Goal: Task Accomplishment & Management: Complete application form

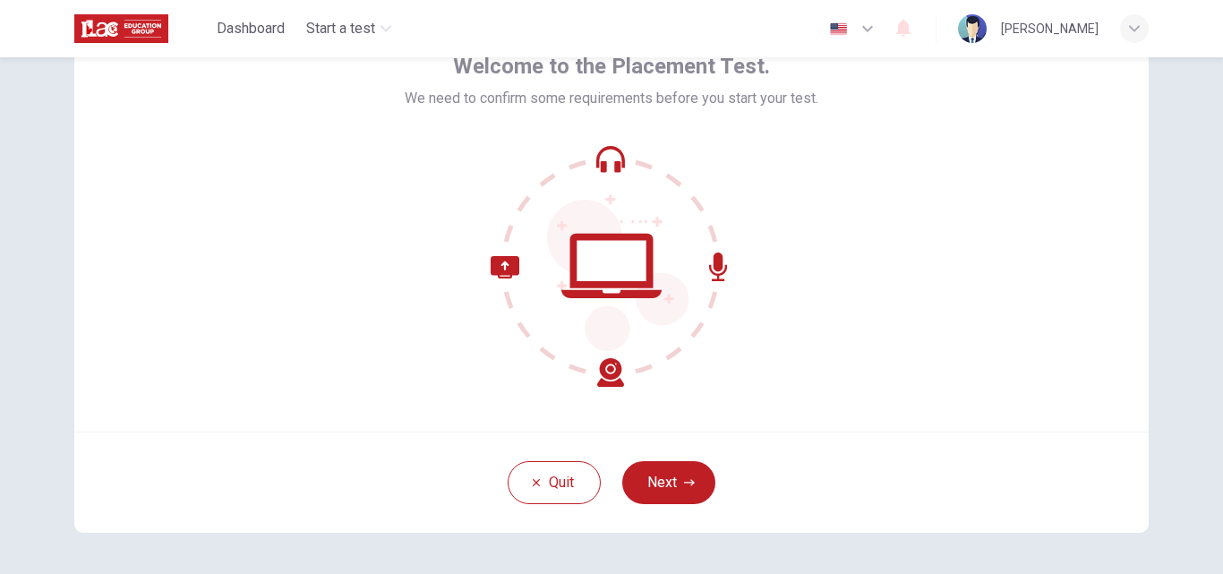
scroll to position [110, 0]
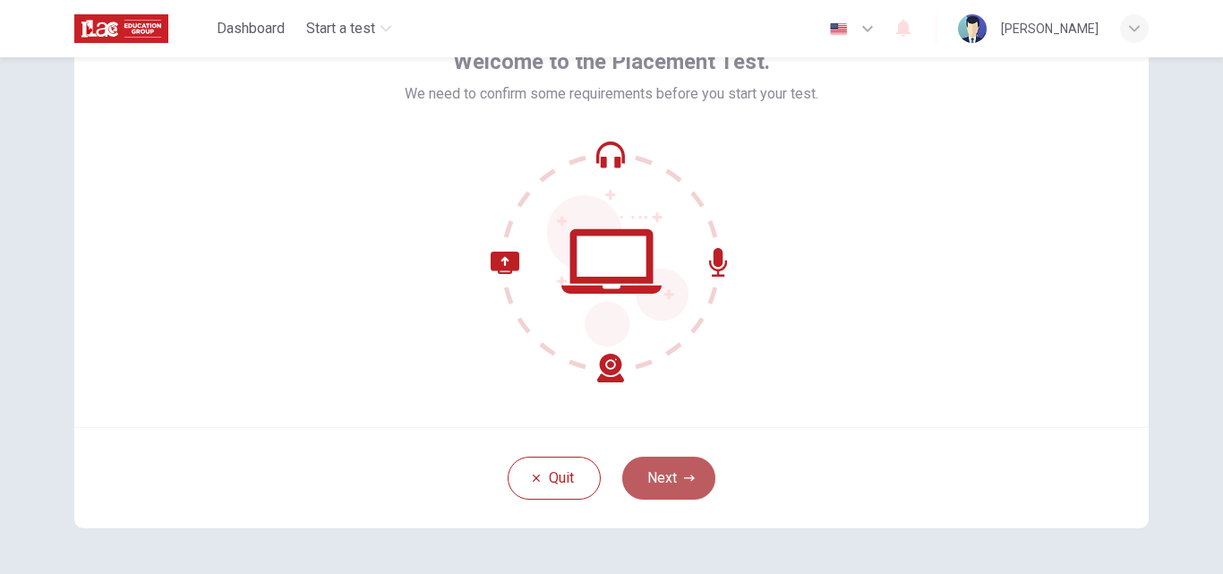
click at [687, 473] on icon "button" at bounding box center [689, 478] width 11 height 11
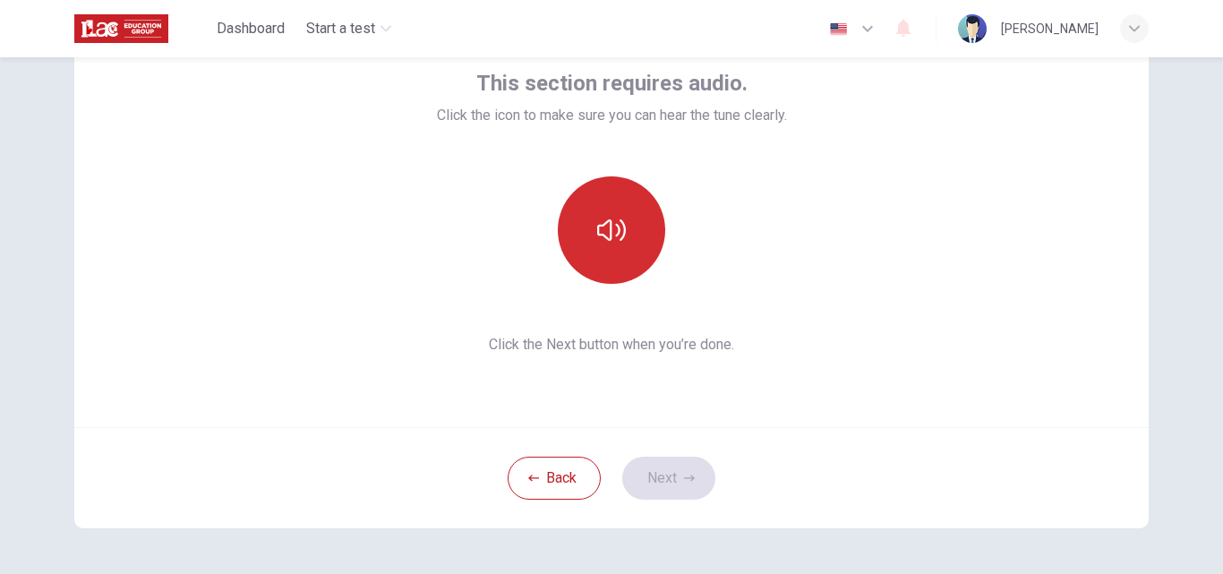
click at [615, 235] on icon "button" at bounding box center [611, 230] width 29 height 29
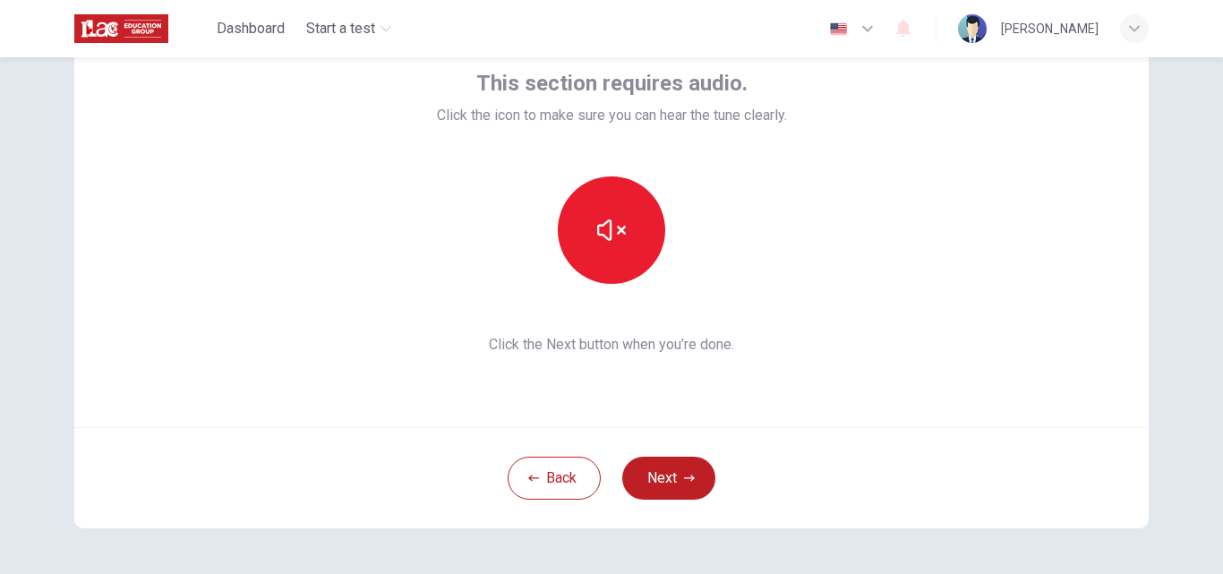
drag, startPoint x: 615, startPoint y: 235, endPoint x: 736, endPoint y: 261, distance: 123.7
click at [736, 261] on div at bounding box center [612, 229] width 350 height 107
click at [664, 483] on button "Next" at bounding box center [668, 478] width 93 height 43
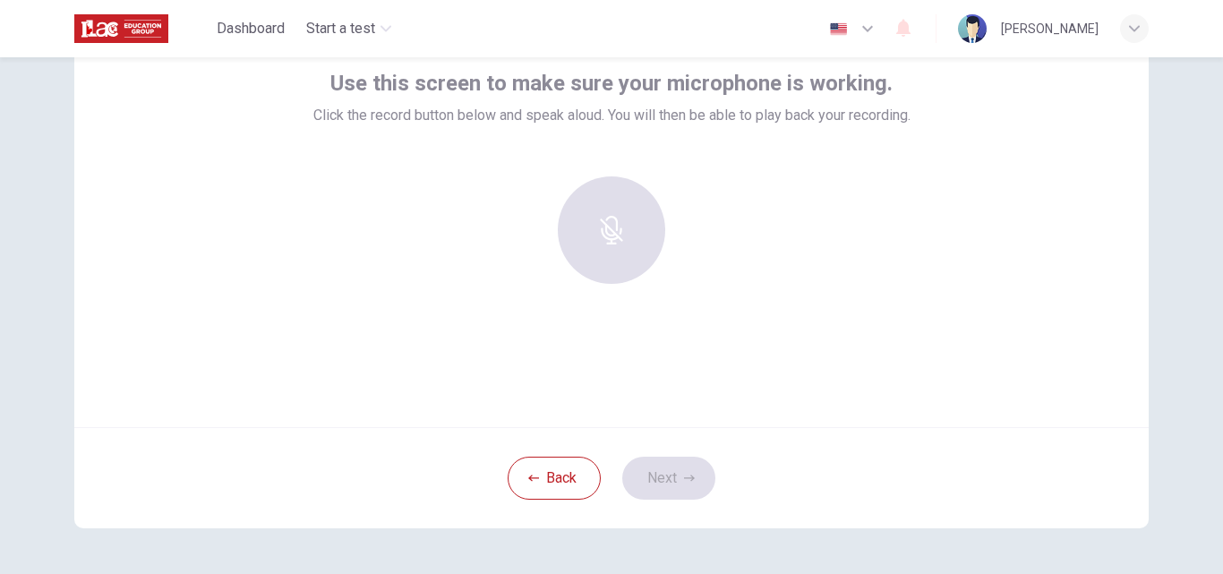
click at [334, 256] on div at bounding box center [611, 237] width 597 height 122
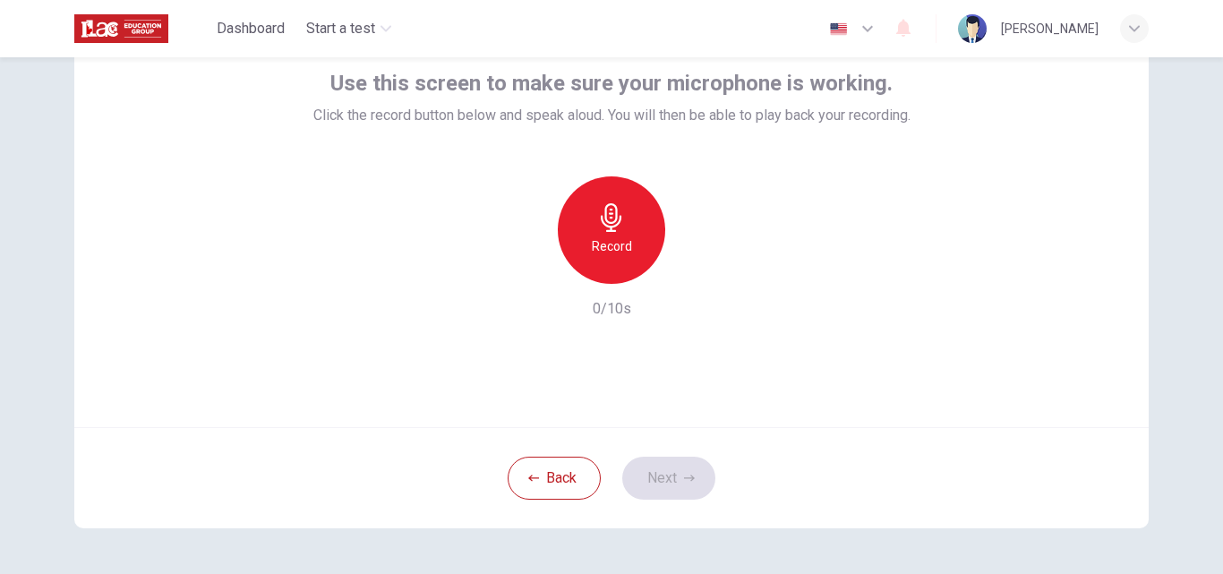
click at [597, 211] on icon "button" at bounding box center [611, 217] width 29 height 29
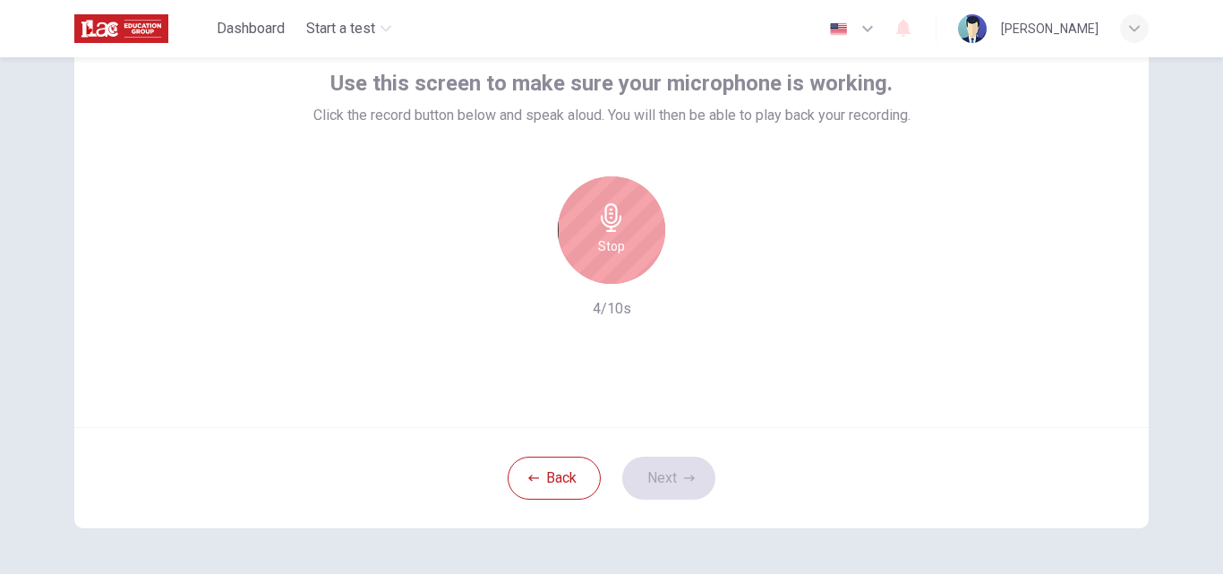
click at [608, 227] on icon "button" at bounding box center [611, 217] width 21 height 29
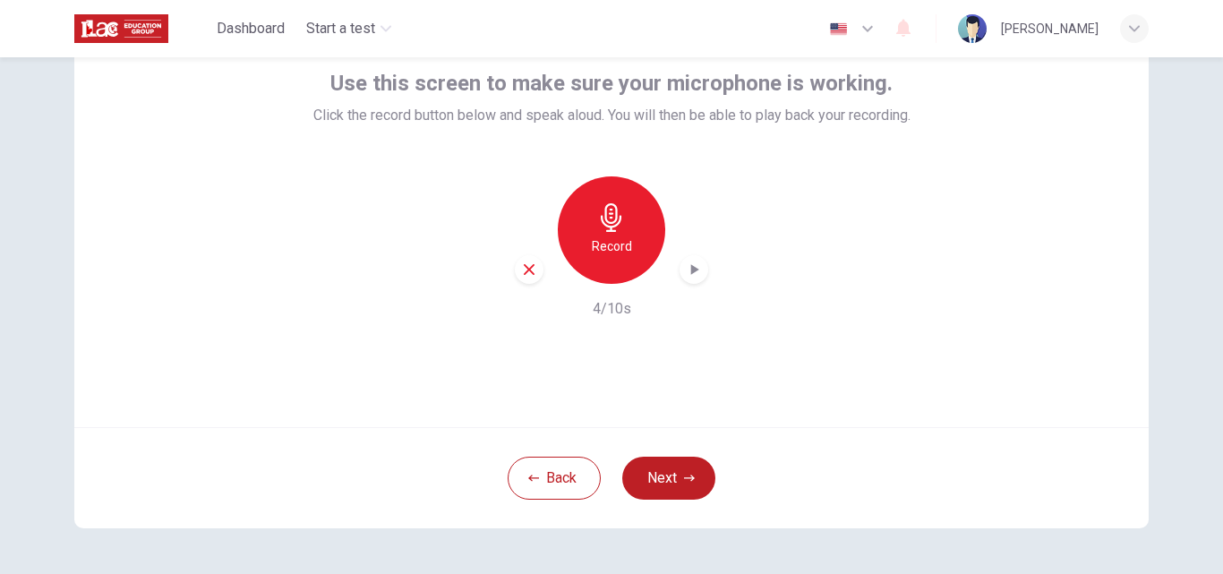
click at [691, 276] on icon "button" at bounding box center [694, 270] width 18 height 18
click at [690, 470] on button "Next" at bounding box center [668, 478] width 93 height 43
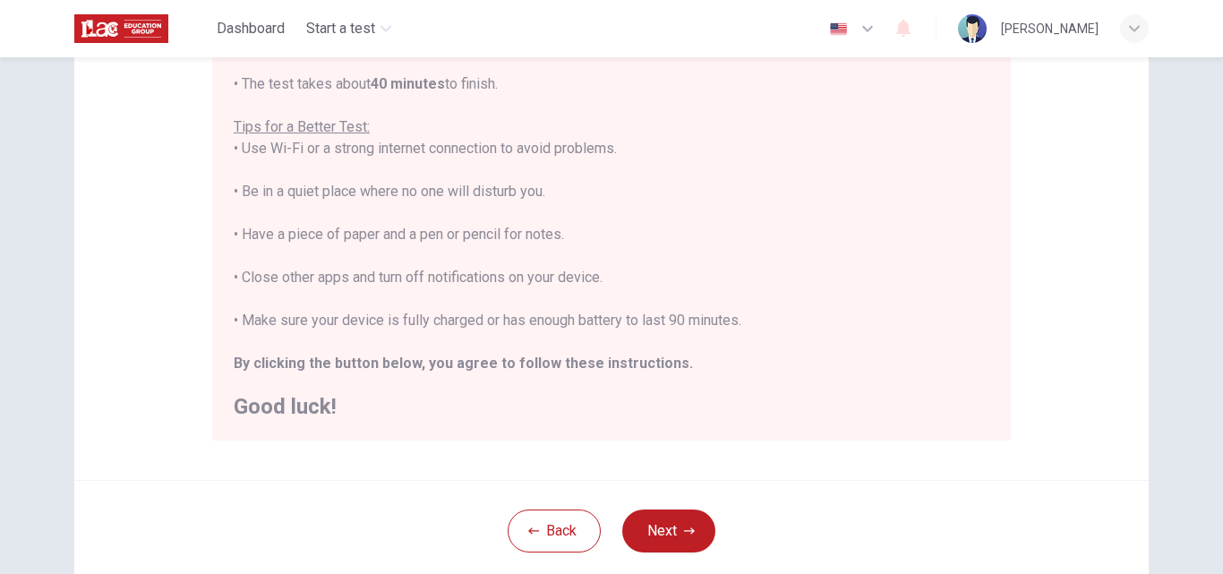
scroll to position [313, 0]
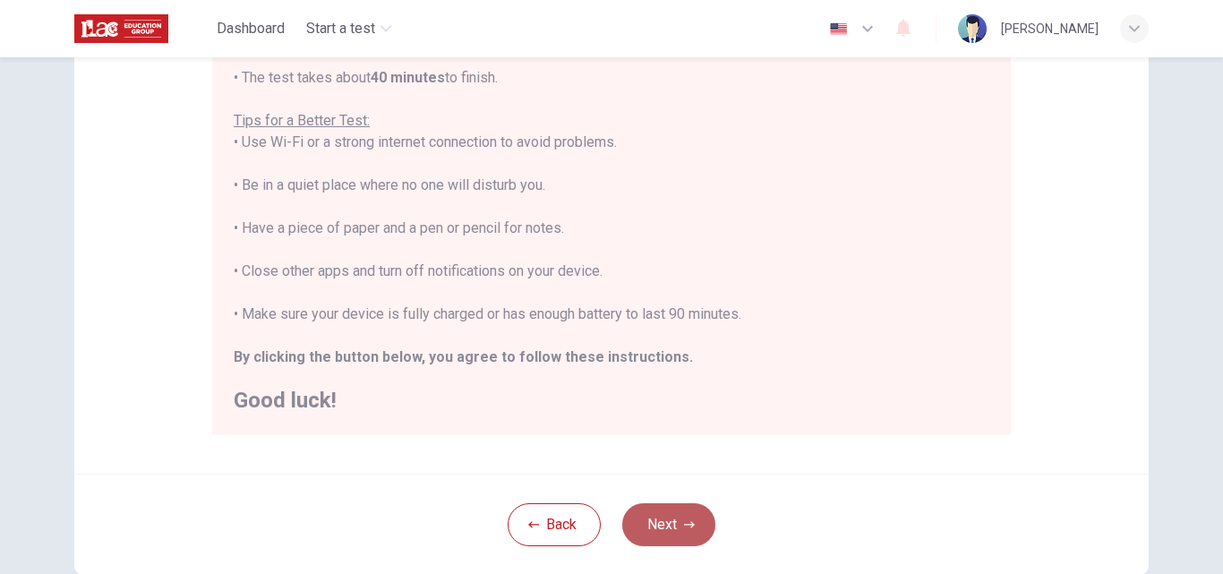
click at [660, 533] on button "Next" at bounding box center [668, 524] width 93 height 43
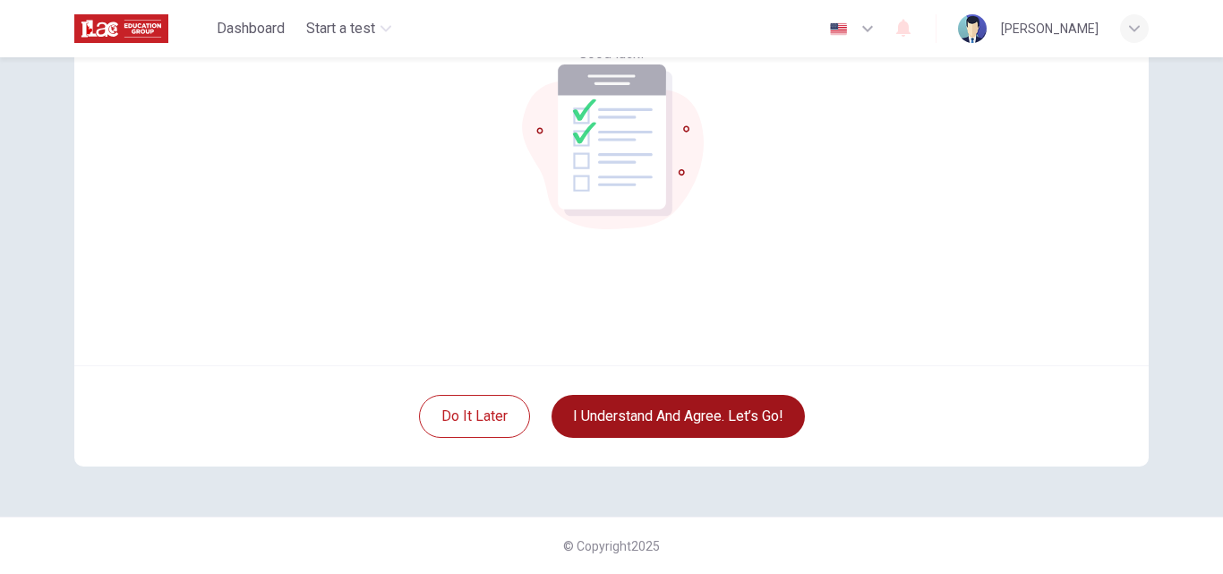
scroll to position [172, 0]
click at [757, 413] on button "I understand and agree. Let’s go!" at bounding box center [678, 416] width 253 height 43
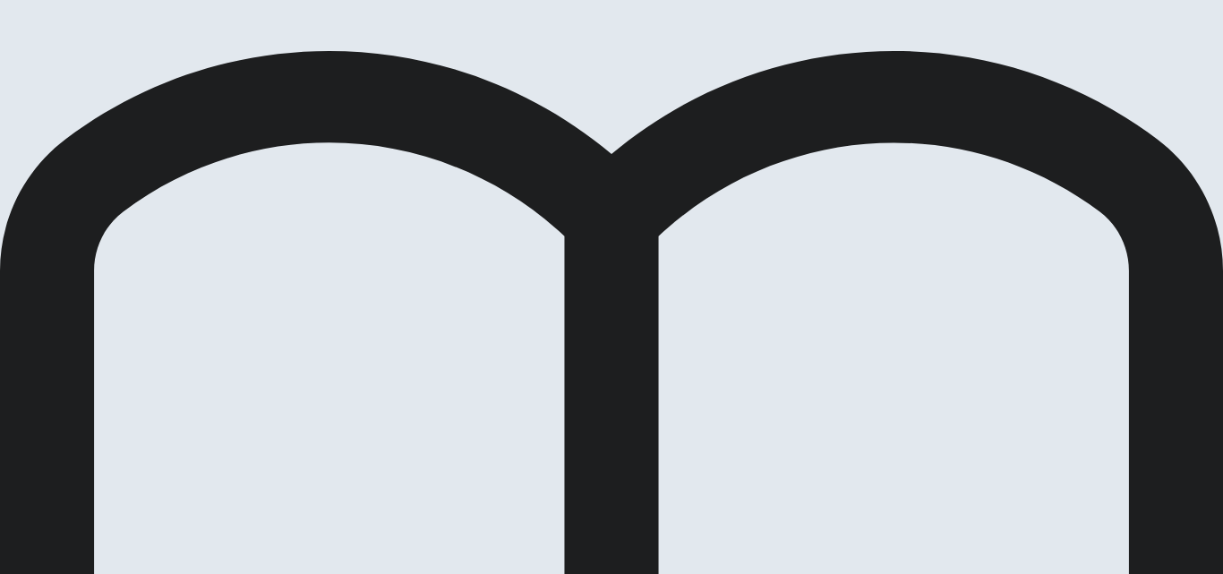
scroll to position [128, 0]
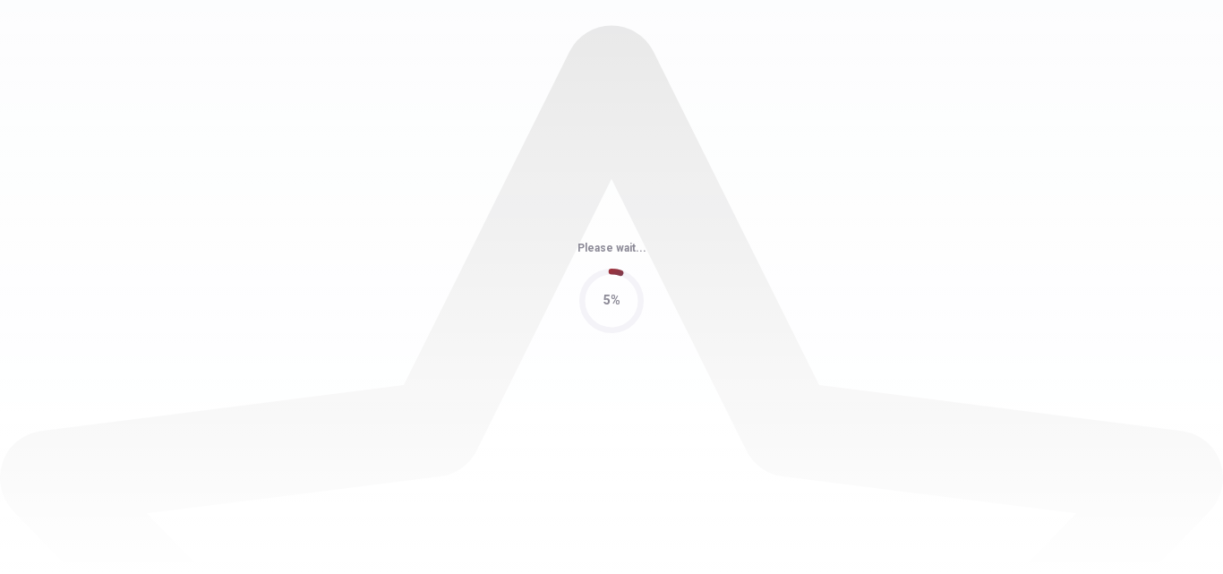
scroll to position [0, 0]
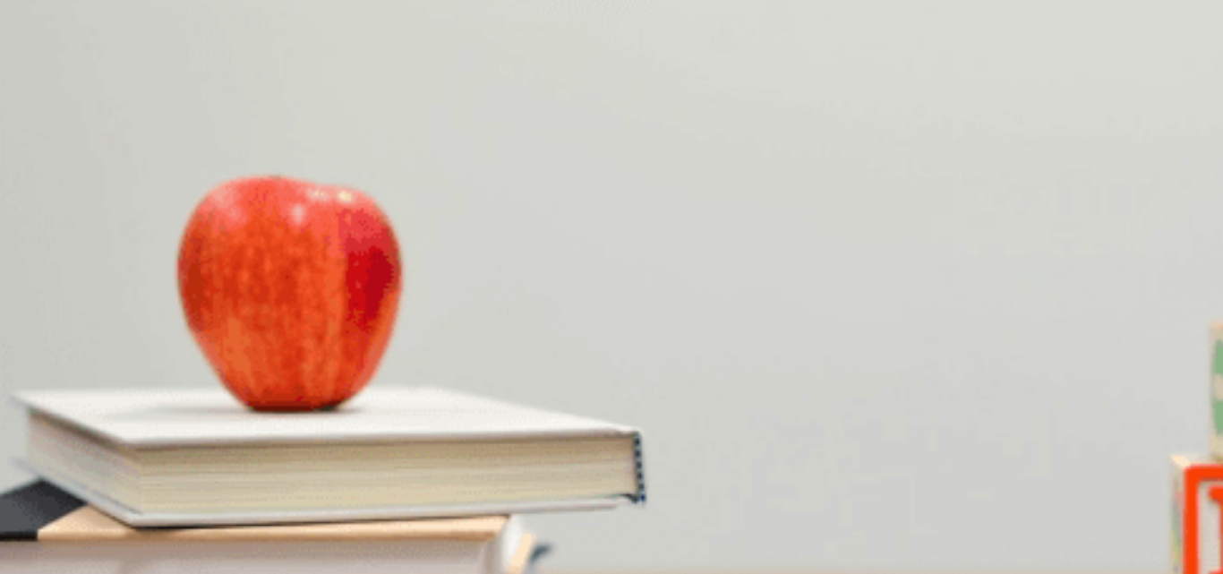
scroll to position [0, 0]
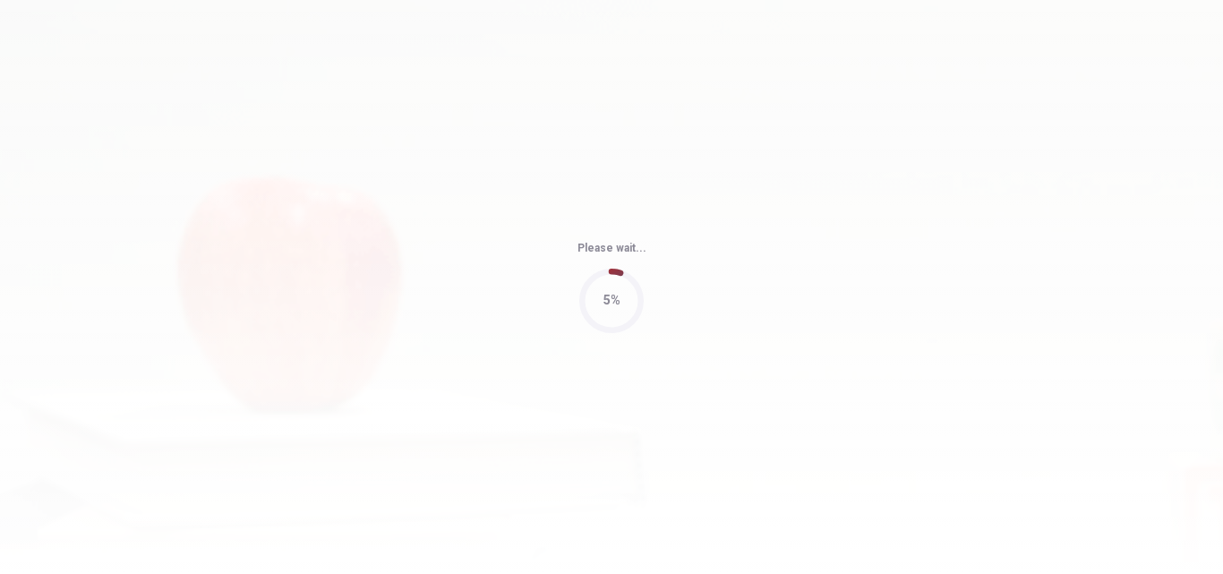
type input "81"
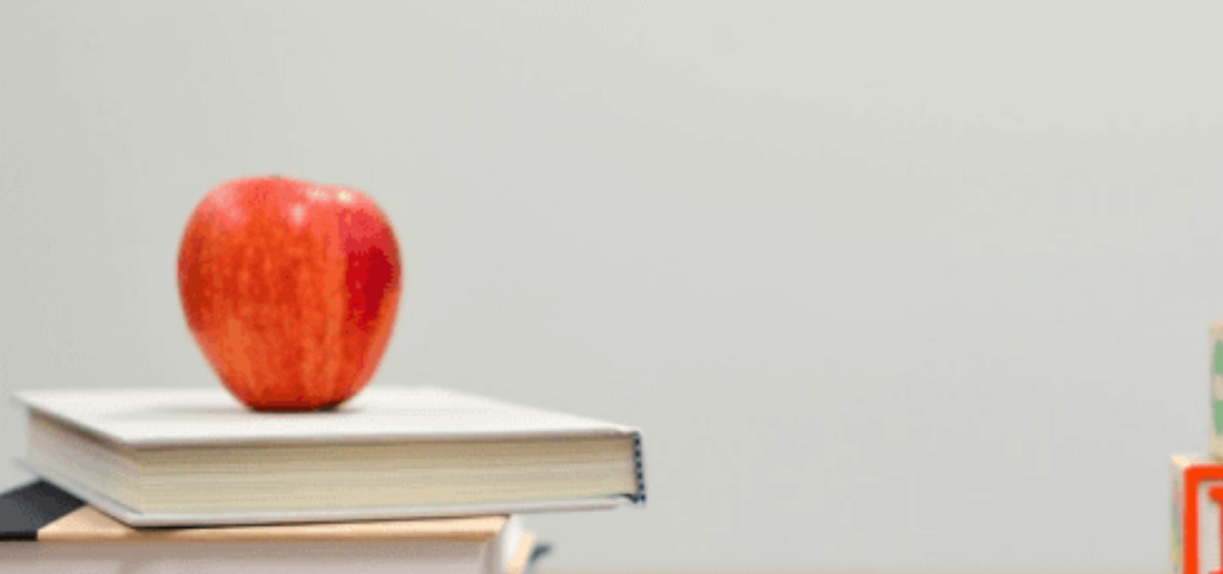
scroll to position [208, 0]
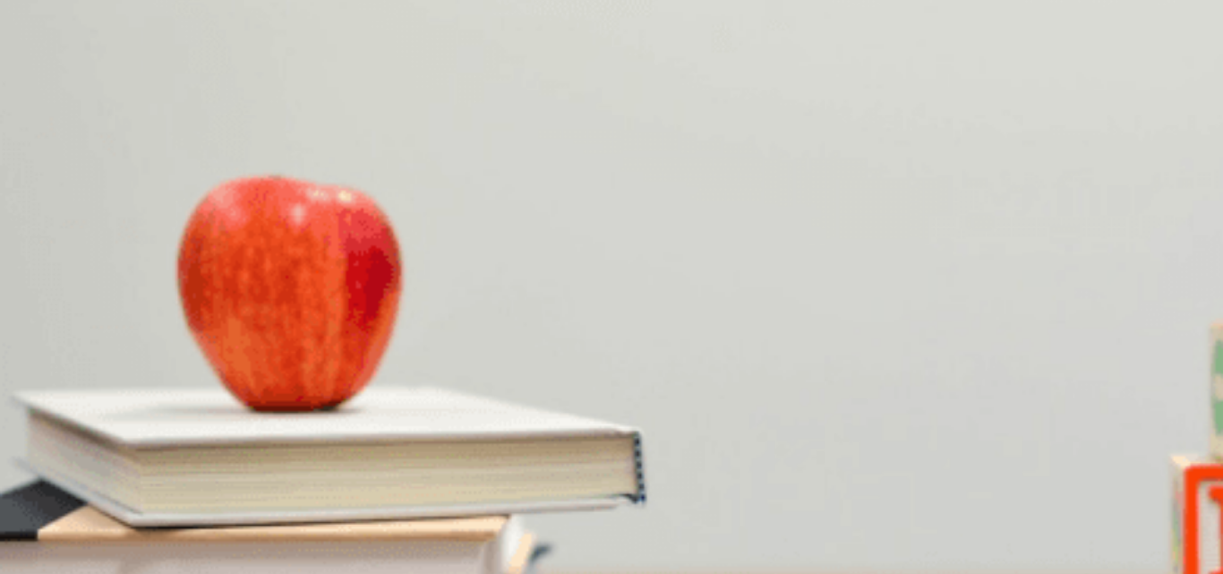
scroll to position [235, 0]
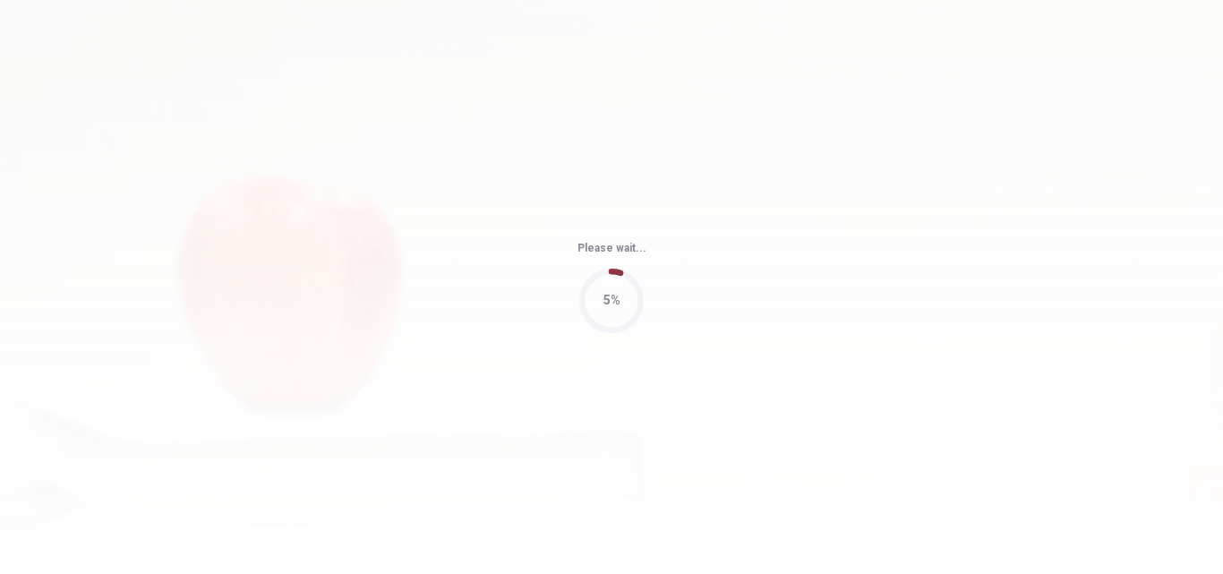
type input "72"
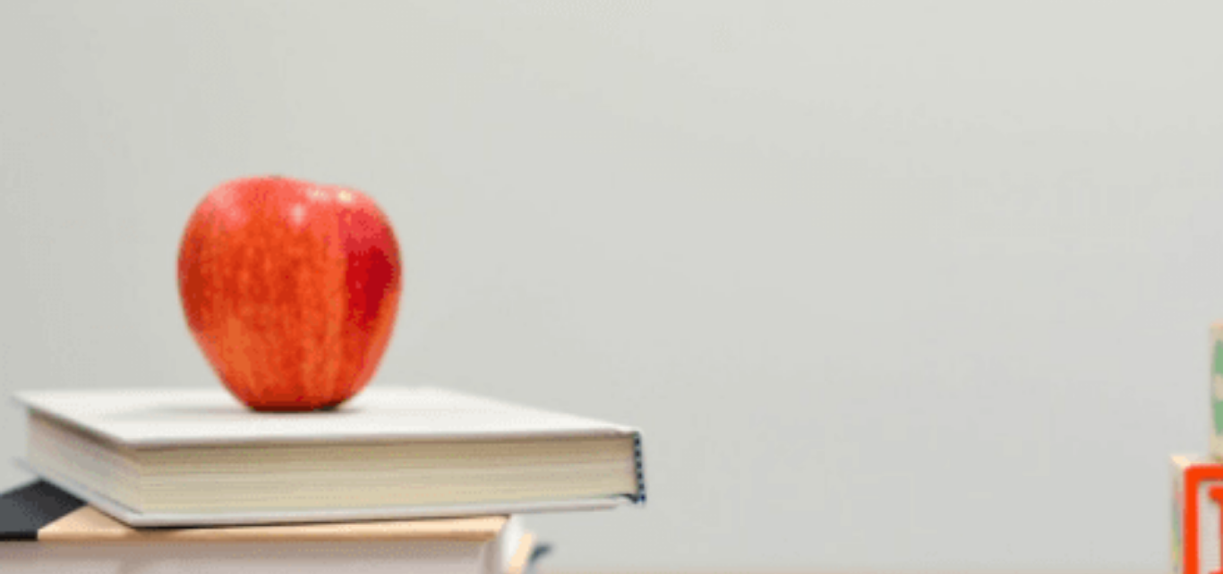
scroll to position [0, 0]
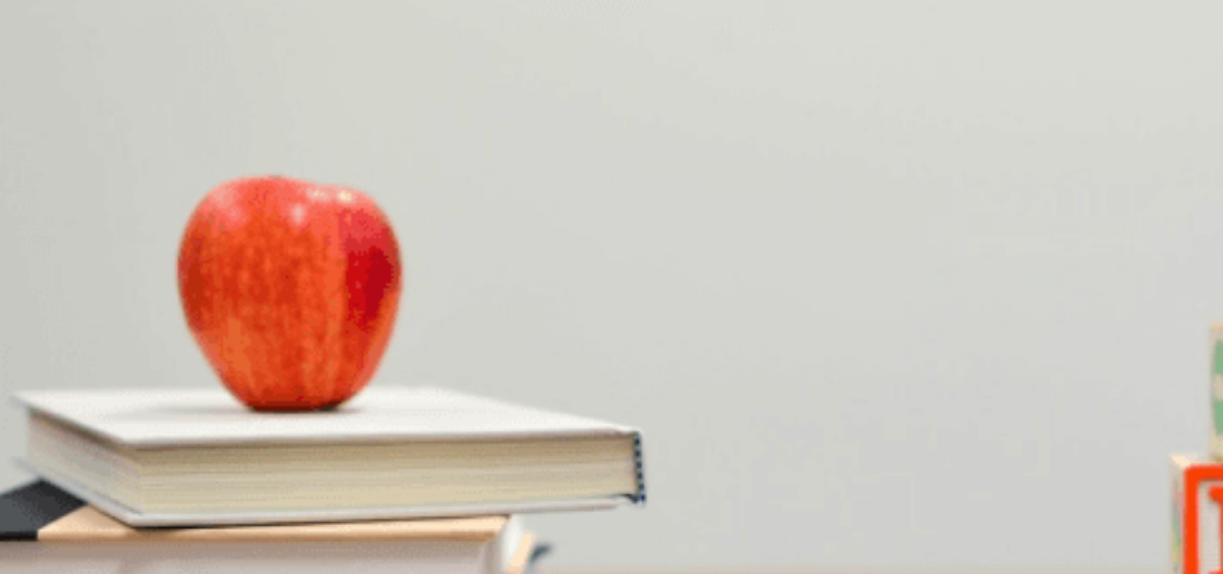
scroll to position [1195, 0]
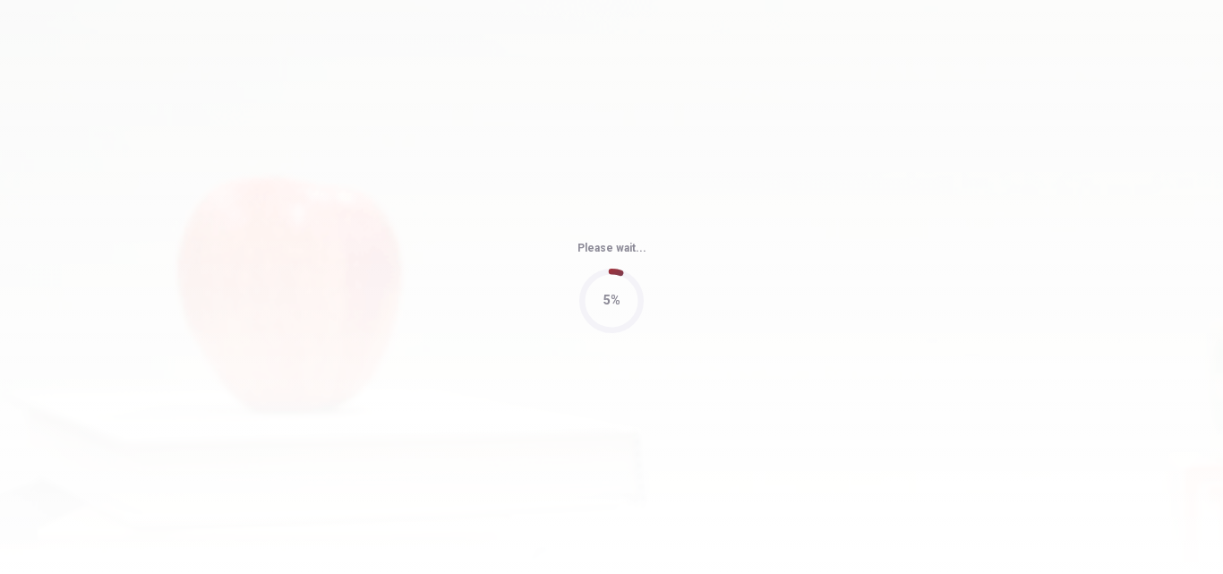
type input "64"
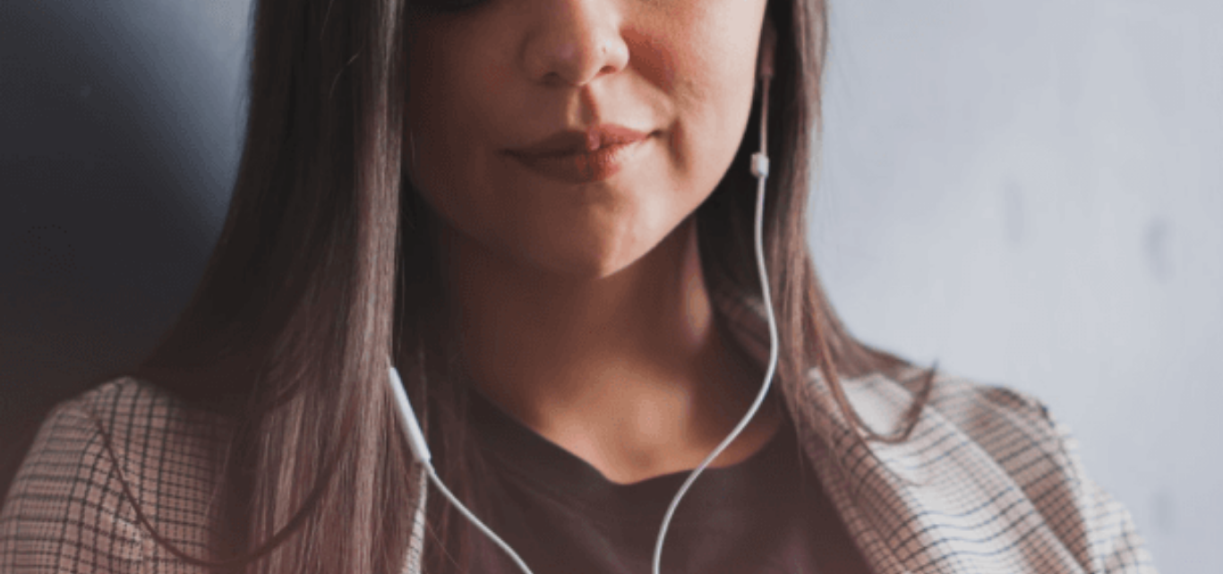
scroll to position [303, 0]
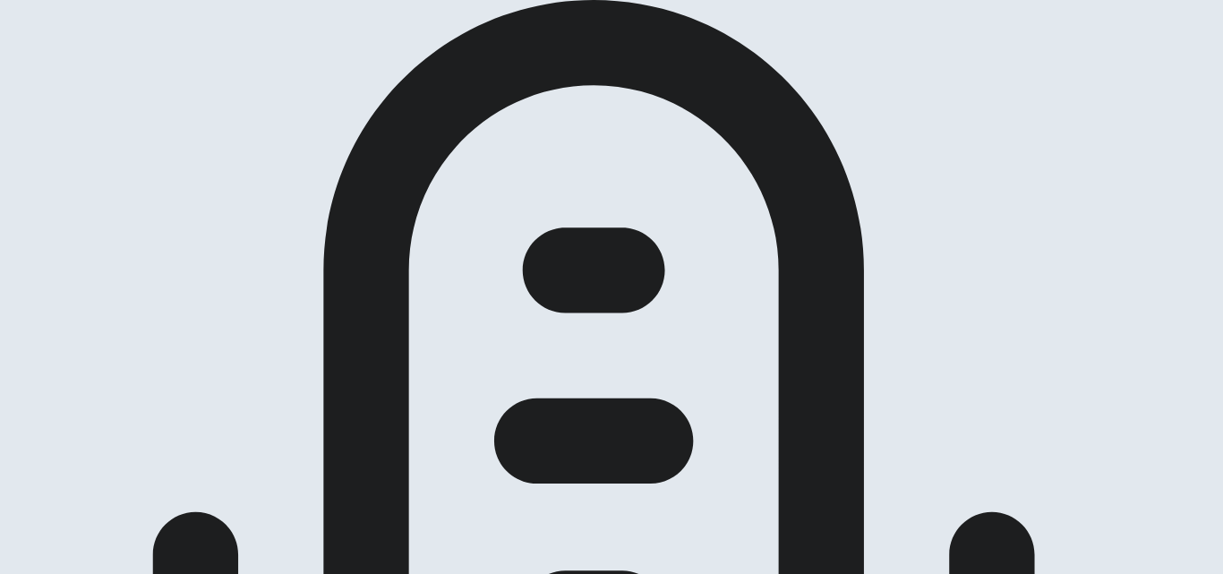
scroll to position [259, 0]
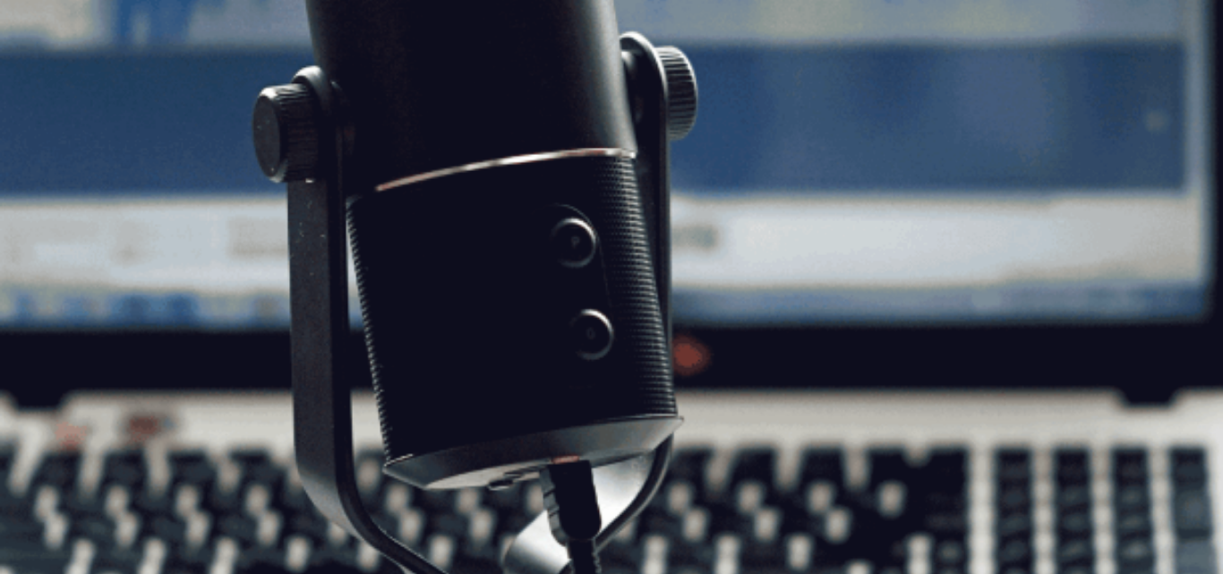
scroll to position [257, 0]
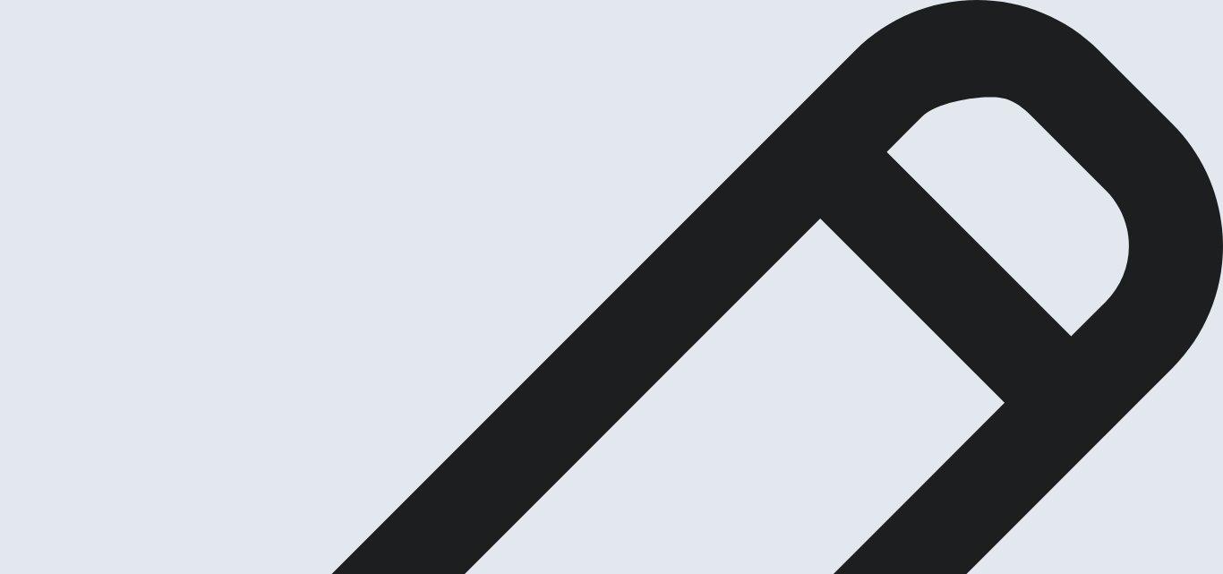
scroll to position [3, 0]
drag, startPoint x: 857, startPoint y: 244, endPoint x: 1020, endPoint y: 297, distance: 171.3
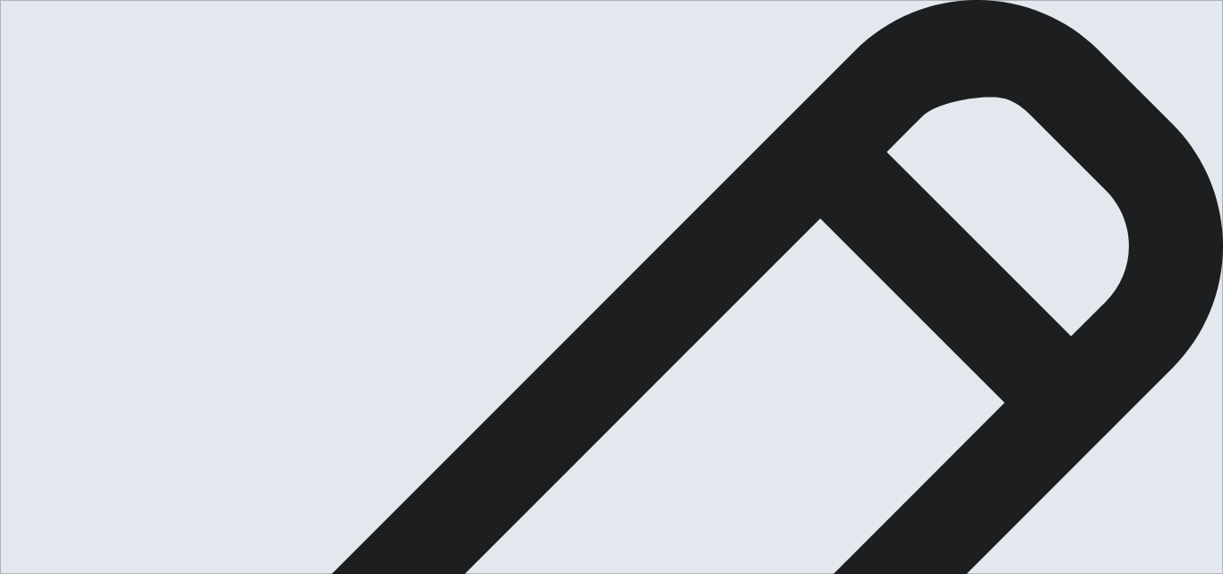
drag, startPoint x: 1080, startPoint y: 307, endPoint x: 604, endPoint y: 334, distance: 477.2
type textarea "Amateur Acting. Just right after [MEDICAL_DATA] I joined an amateur theatre com…"
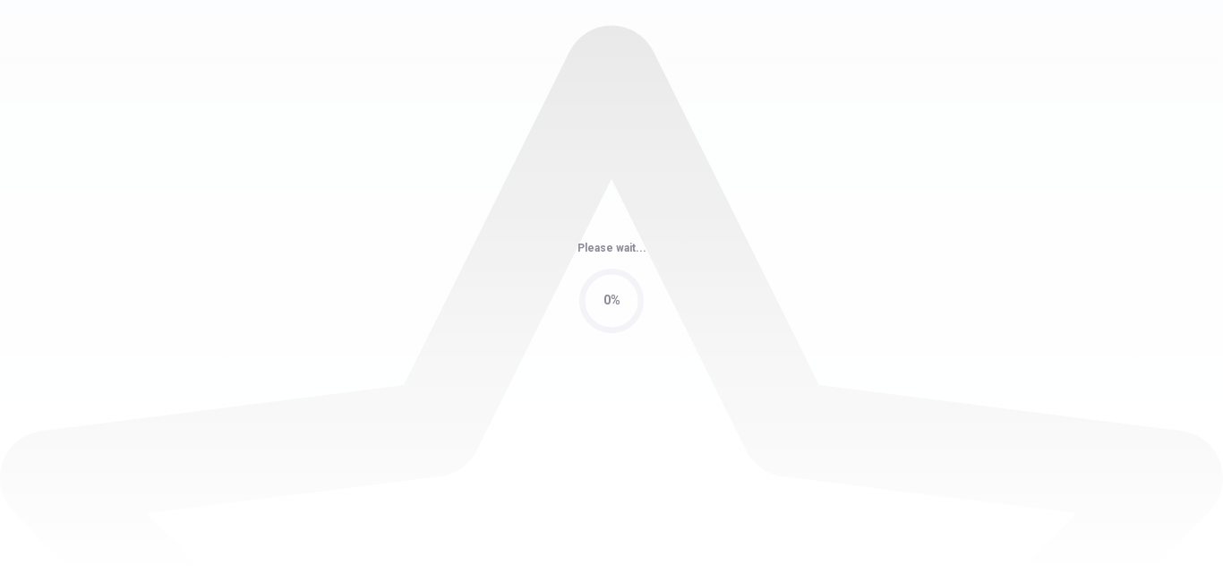
scroll to position [0, 0]
